Goal: Find specific page/section: Find specific page/section

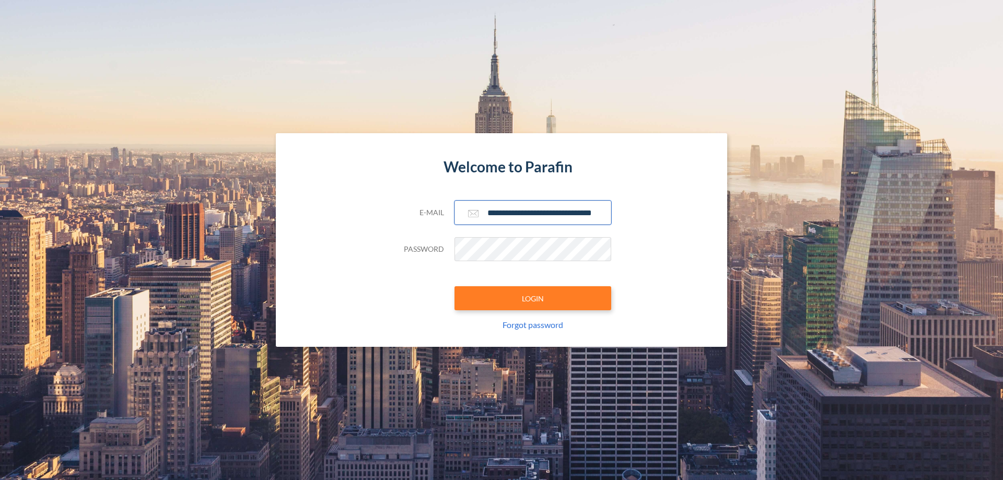
scroll to position [0, 17]
type input "**********"
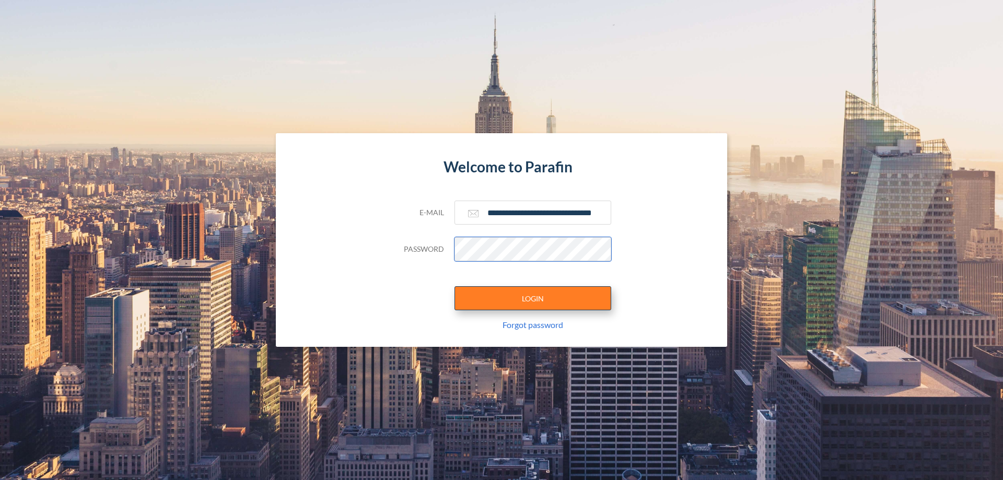
scroll to position [0, 0]
click at [533, 298] on button "LOGIN" at bounding box center [532, 298] width 157 height 24
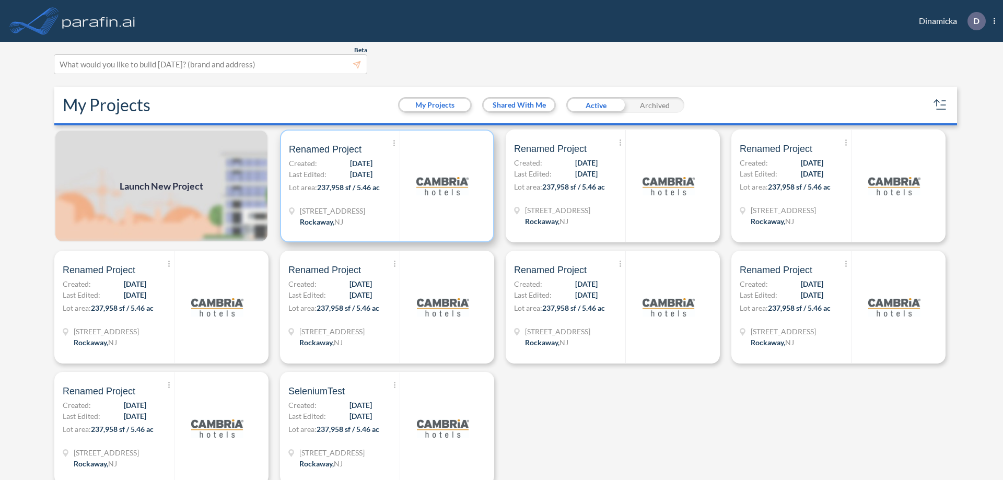
scroll to position [3, 0]
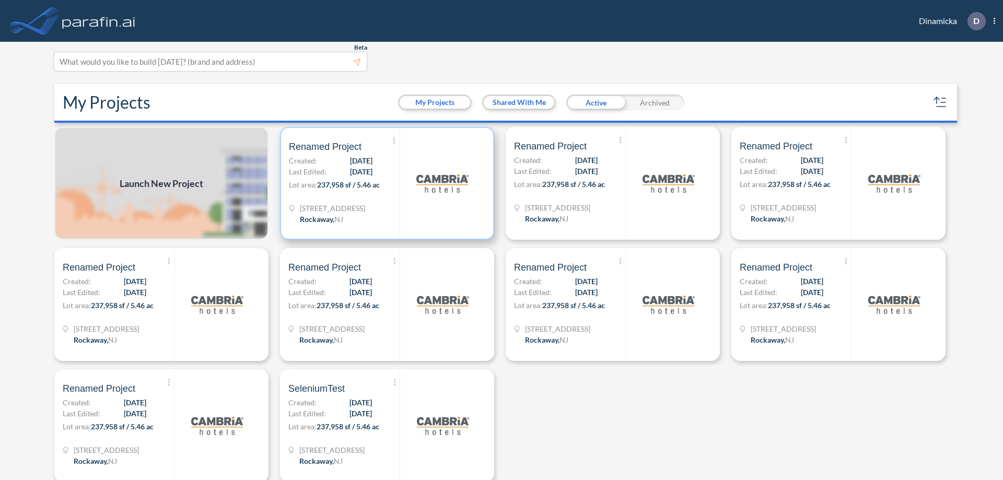
click at [385, 183] on p "Lot area: 237,958 sf / 5.46 ac" at bounding box center [344, 186] width 111 height 15
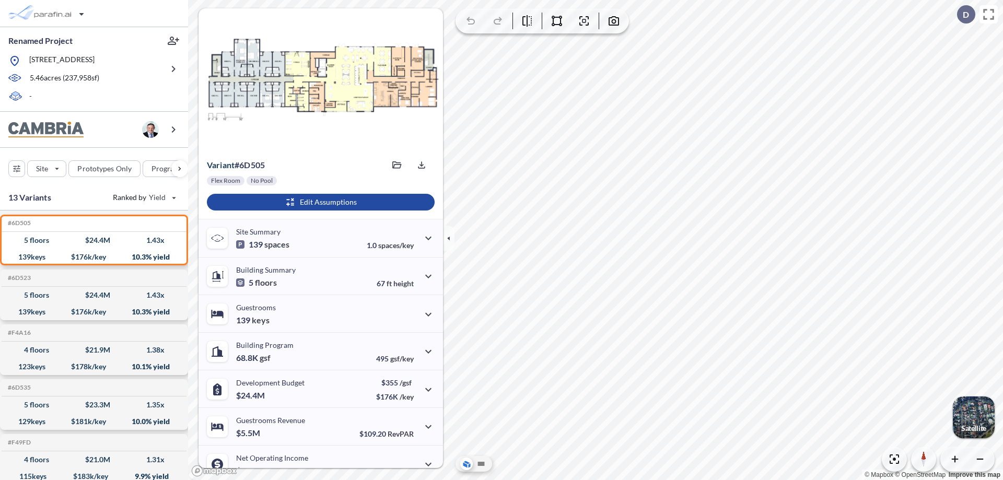
scroll to position [53, 0]
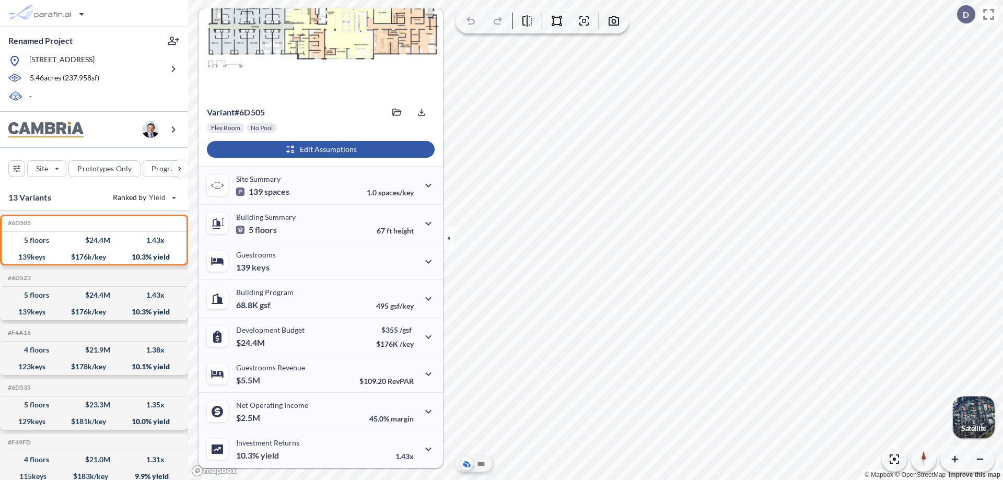
click at [319, 149] on div "button" at bounding box center [321, 149] width 228 height 17
